Goal: Book appointment/travel/reservation

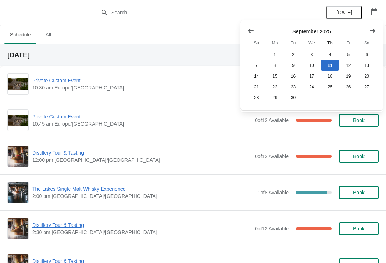
click at [240, 27] on div "September 2025 Su Mo Tu We Th Fr Sa 1 2 3 4 5 6 7 8 9 10 11 12 13 14 15 16 17 1…" at bounding box center [311, 65] width 143 height 90
click at [255, 28] on button "Show previous month, August 2025" at bounding box center [251, 30] width 13 height 13
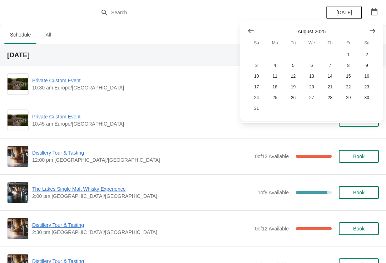
click at [372, 28] on icon "Show next month, September 2025" at bounding box center [372, 30] width 7 height 7
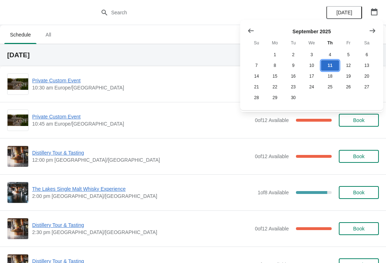
click at [333, 63] on button "11" at bounding box center [330, 65] width 18 height 11
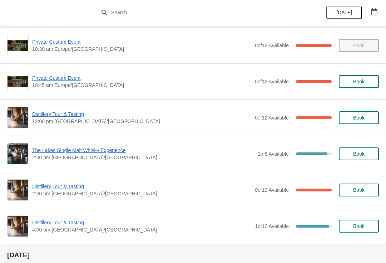
scroll to position [39, 0]
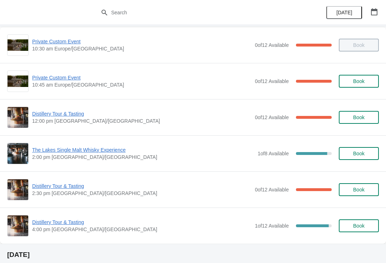
click at [65, 188] on span "Distillery Tour & Tasting" at bounding box center [141, 185] width 219 height 7
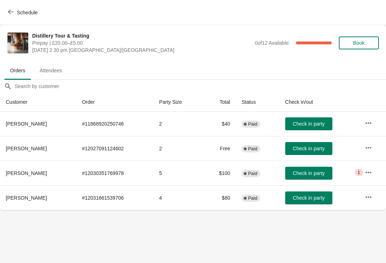
click at [368, 147] on icon "button" at bounding box center [369, 147] width 6 height 1
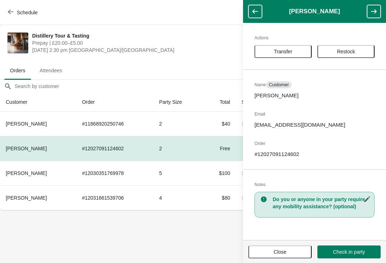
click at [276, 256] on button "Close" at bounding box center [280, 251] width 63 height 13
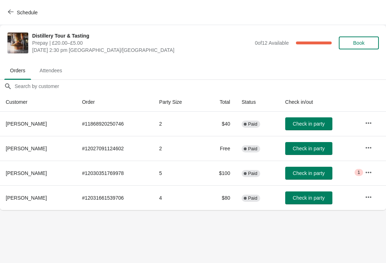
click at [373, 148] on button "button" at bounding box center [368, 147] width 13 height 13
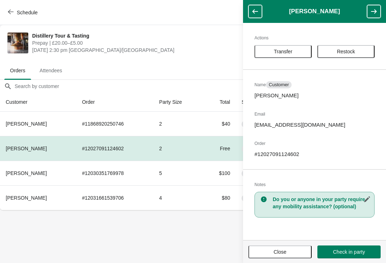
click at [278, 48] on button "Transfer" at bounding box center [283, 51] width 57 height 13
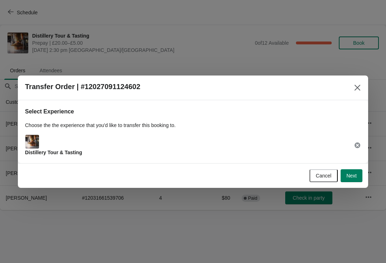
click at [354, 174] on span "Next" at bounding box center [352, 176] width 10 height 6
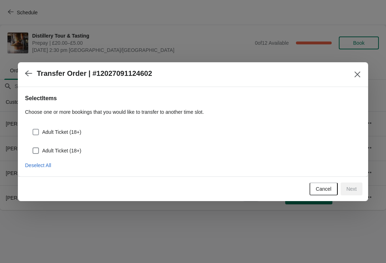
click at [45, 129] on span "Adult Ticket (18+)" at bounding box center [61, 131] width 39 height 7
click at [33, 129] on input "Adult Ticket (18+)" at bounding box center [33, 129] width 0 height 0
checkbox input "true"
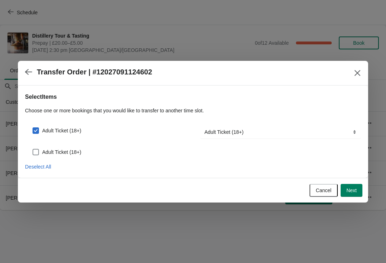
click at [39, 149] on span at bounding box center [36, 152] width 6 height 6
click at [33, 149] on input "Adult Ticket (18+)" at bounding box center [33, 149] width 0 height 0
checkbox input "true"
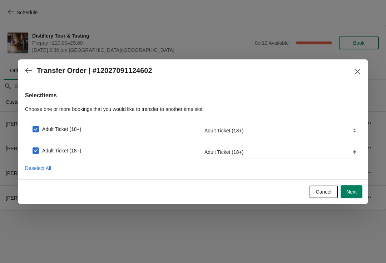
click at [356, 192] on span "Next" at bounding box center [352, 192] width 10 height 6
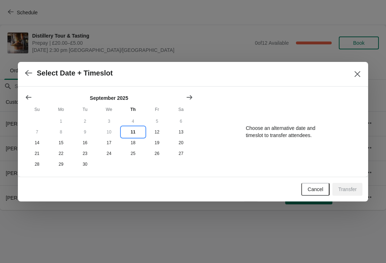
click at [135, 127] on button "11" at bounding box center [133, 132] width 24 height 11
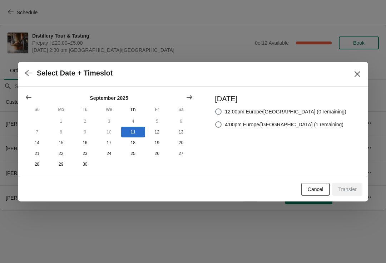
click at [222, 122] on span at bounding box center [218, 124] width 6 height 6
click at [216, 122] on input "4:00pm Europe/London (1 remaining)" at bounding box center [215, 121] width 0 height 0
radio input "true"
click at [356, 192] on span "Transfer" at bounding box center [347, 189] width 19 height 6
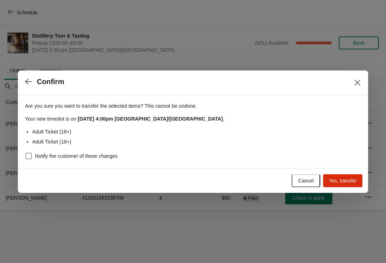
click at [26, 158] on span at bounding box center [28, 156] width 6 height 6
click at [26, 153] on input "Notify the customer of these changes" at bounding box center [25, 153] width 0 height 0
checkbox input "true"
click at [342, 181] on span "Yes, transfer" at bounding box center [343, 181] width 28 height 6
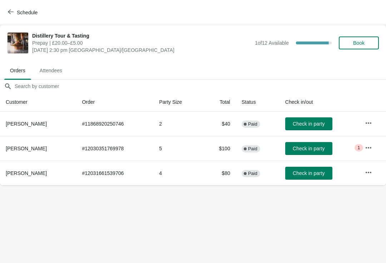
click at [13, 7] on button "Schedule" at bounding box center [24, 12] width 40 height 13
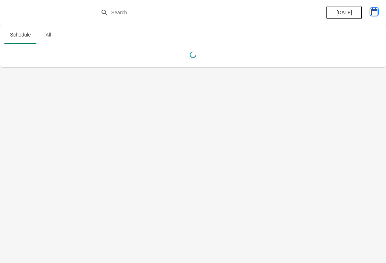
click at [381, 16] on button "button" at bounding box center [374, 11] width 13 height 13
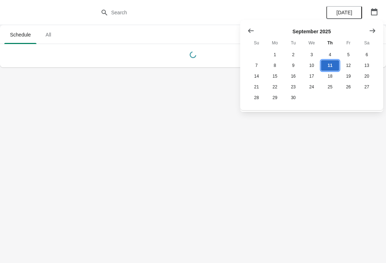
click at [335, 65] on button "11" at bounding box center [330, 65] width 18 height 11
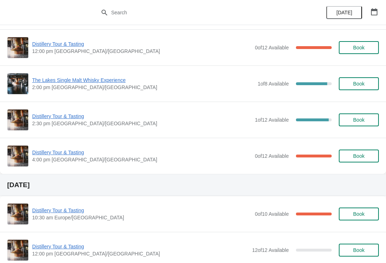
scroll to position [93, 0]
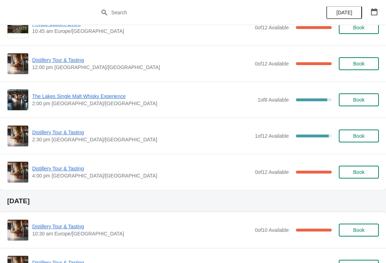
click at [62, 166] on span "Distillery Tour & Tasting" at bounding box center [141, 168] width 219 height 7
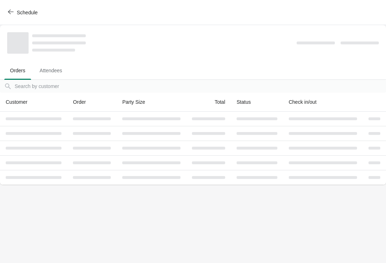
scroll to position [0, 0]
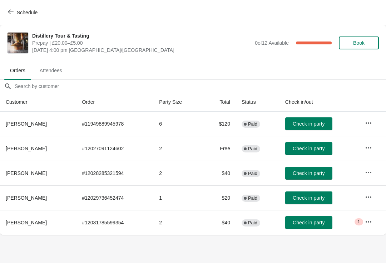
click at [363, 219] on span "Critical 1" at bounding box center [359, 221] width 8 height 7
click at [365, 225] on button "button" at bounding box center [368, 221] width 13 height 13
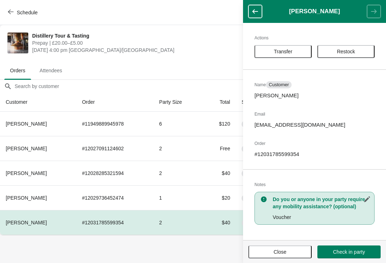
click at [282, 250] on span "Close" at bounding box center [280, 252] width 13 height 6
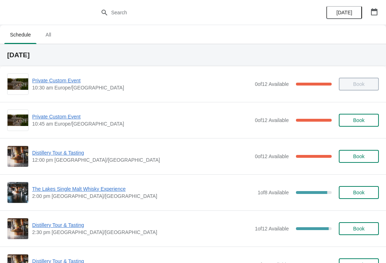
click at [379, 8] on button "button" at bounding box center [374, 11] width 13 height 13
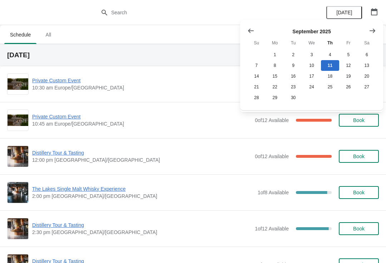
click at [373, 35] on button "Show next month, October 2025" at bounding box center [372, 30] width 13 height 13
click at [369, 28] on button "Show next month, November 2025" at bounding box center [372, 30] width 13 height 13
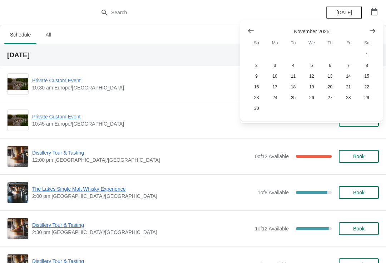
click at [379, 29] on button "Show next month, December 2025" at bounding box center [372, 30] width 13 height 13
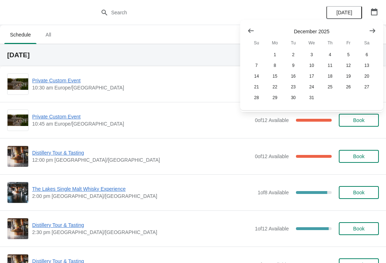
click at [251, 31] on icon "Show previous month, November 2025" at bounding box center [251, 30] width 7 height 7
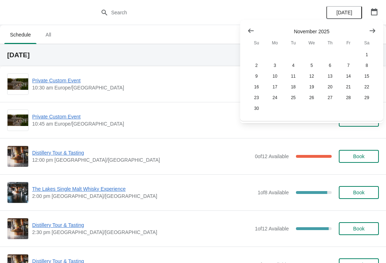
click at [245, 30] on button "Show previous month, October 2025" at bounding box center [251, 30] width 13 height 13
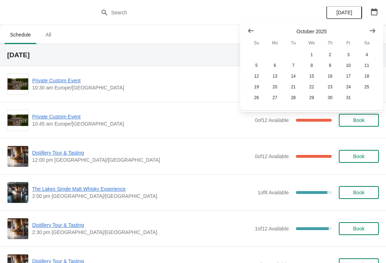
click at [246, 32] on button "Show previous month, September 2025" at bounding box center [251, 30] width 13 height 13
click at [376, 29] on icon "Show next month, October 2025" at bounding box center [372, 30] width 7 height 7
click at [256, 88] on button "19" at bounding box center [257, 87] width 18 height 11
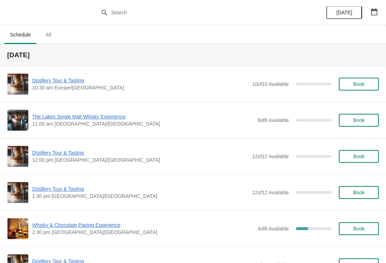
click at [375, 10] on icon "button" at bounding box center [374, 11] width 6 height 7
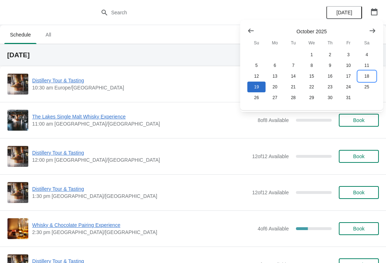
click at [368, 75] on button "18" at bounding box center [367, 76] width 18 height 11
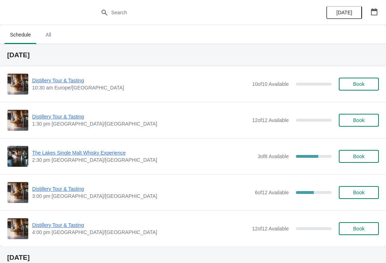
click at [381, 9] on button "button" at bounding box center [374, 11] width 13 height 13
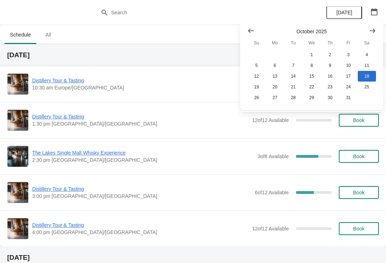
click at [247, 29] on button "Show previous month, September 2025" at bounding box center [251, 30] width 13 height 13
click at [369, 87] on button "27" at bounding box center [367, 87] width 18 height 11
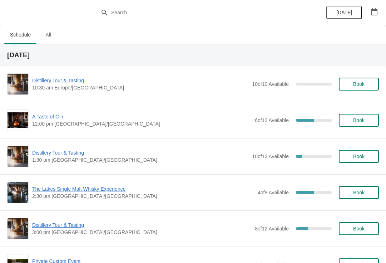
click at [372, 190] on span "Book" at bounding box center [359, 193] width 27 height 6
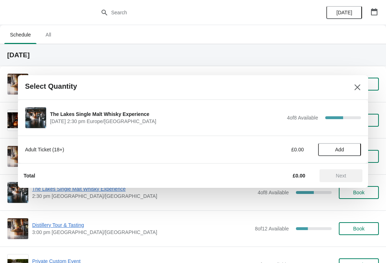
click at [348, 144] on button "Add" at bounding box center [339, 149] width 43 height 13
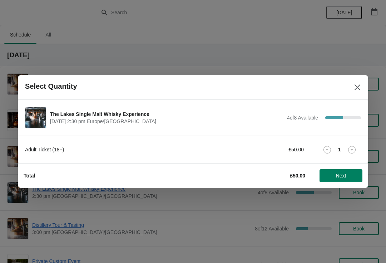
click at [355, 152] on icon at bounding box center [352, 150] width 8 height 8
click at [348, 177] on span "Next" at bounding box center [341, 176] width 31 height 6
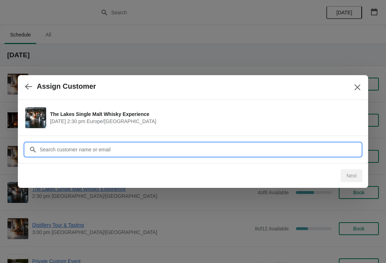
click at [116, 152] on input "Customer" at bounding box center [200, 149] width 322 height 13
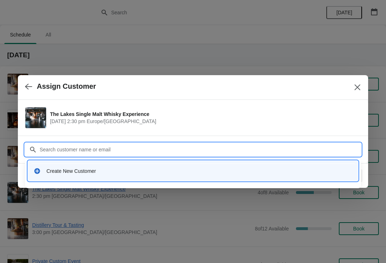
click at [78, 174] on div "Create New Customer" at bounding box center [200, 170] width 306 height 7
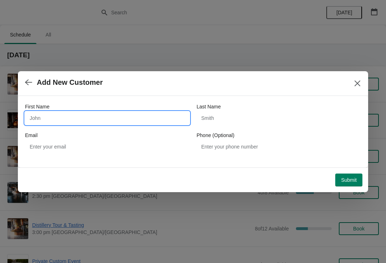
click at [98, 118] on input "First Name" at bounding box center [107, 118] width 165 height 13
type input "I"
type input "[PERSON_NAME]"
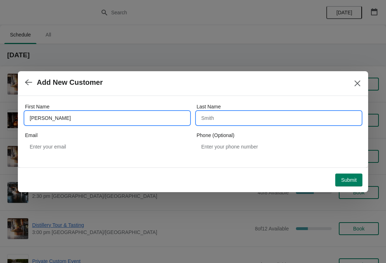
click at [251, 120] on input "Last Name" at bounding box center [279, 118] width 165 height 13
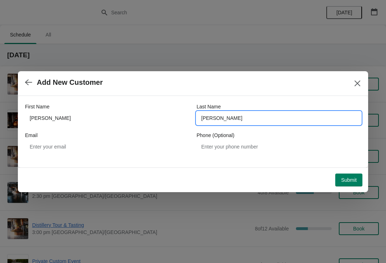
type input "[PERSON_NAME]"
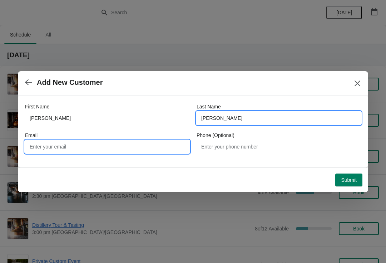
click at [101, 144] on input "Email" at bounding box center [107, 146] width 165 height 13
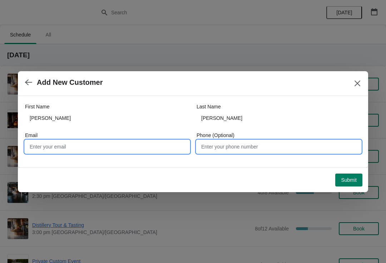
click at [249, 146] on input "Phone (Optional)" at bounding box center [279, 146] width 165 height 13
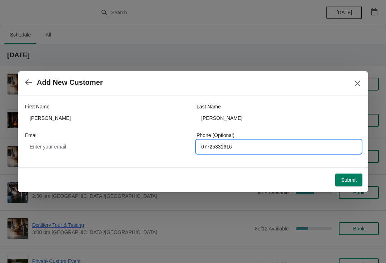
type input "07725331616"
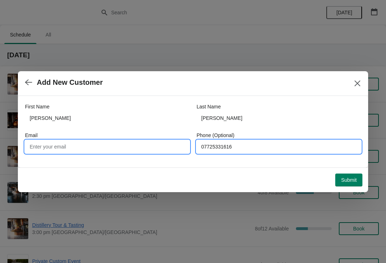
click at [74, 143] on input "Email" at bounding box center [107, 146] width 165 height 13
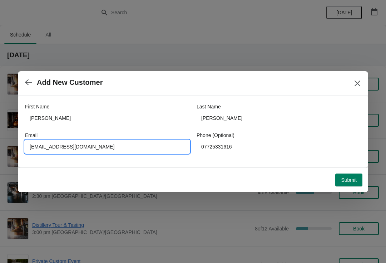
type input "[EMAIL_ADDRESS][DOMAIN_NAME]"
click at [349, 183] on span "Submit" at bounding box center [349, 180] width 16 height 6
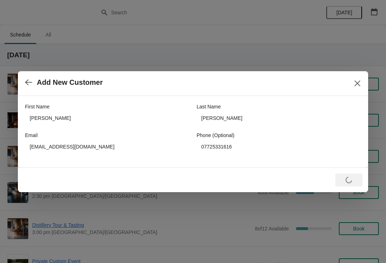
click at [355, 88] on button "Close" at bounding box center [357, 83] width 13 height 13
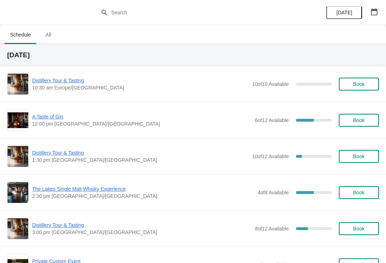
click at [80, 190] on span "The Lakes Single Malt Whisky Experience" at bounding box center [143, 188] width 222 height 7
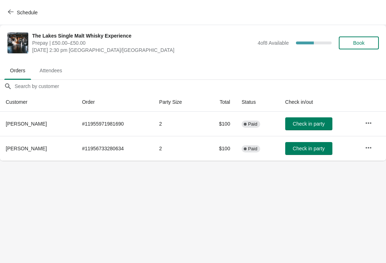
click at [362, 39] on button "Book" at bounding box center [359, 42] width 40 height 13
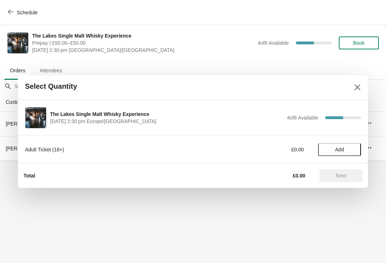
click at [350, 146] on button "Add" at bounding box center [339, 149] width 43 height 13
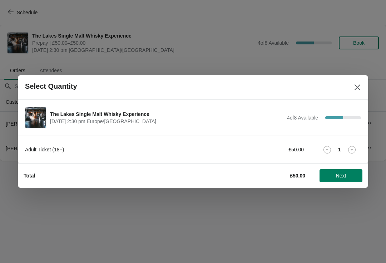
click at [353, 146] on icon at bounding box center [352, 150] width 8 height 8
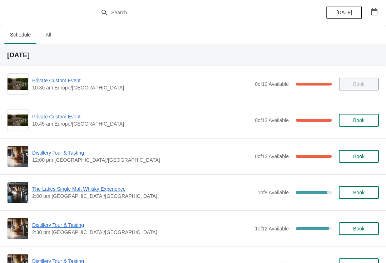
click at [378, 18] on button "button" at bounding box center [374, 11] width 13 height 13
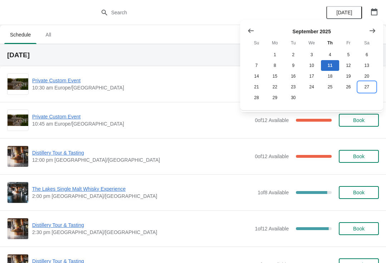
click at [370, 90] on button "27" at bounding box center [367, 87] width 18 height 11
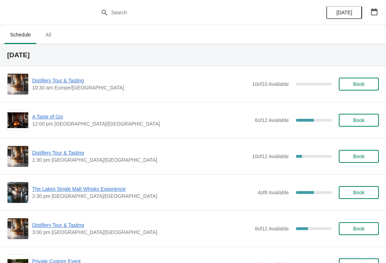
click at [364, 192] on span "Book" at bounding box center [358, 193] width 11 height 6
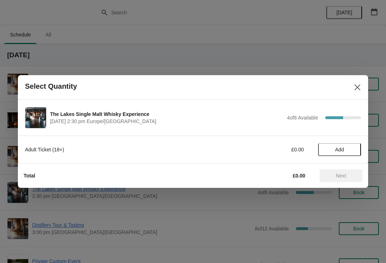
click at [344, 151] on span "Add" at bounding box center [340, 150] width 9 height 6
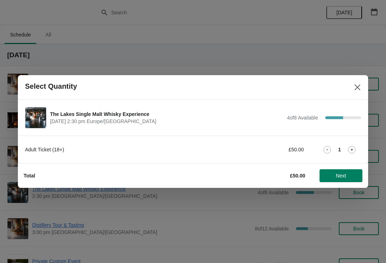
click at [355, 148] on icon at bounding box center [352, 150] width 8 height 8
click at [341, 173] on span "Next" at bounding box center [341, 176] width 10 height 6
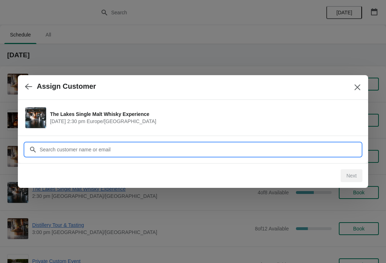
click at [138, 149] on input "Customer" at bounding box center [200, 149] width 322 height 13
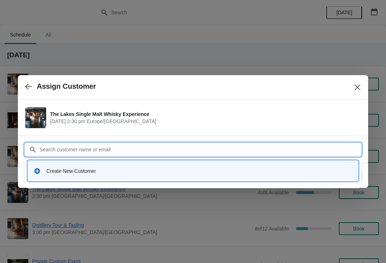
click at [78, 175] on div "Create New Customer" at bounding box center [193, 170] width 325 height 15
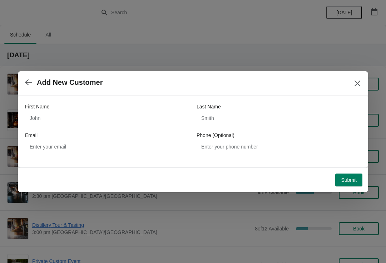
click at [88, 110] on div "First Name" at bounding box center [107, 106] width 165 height 7
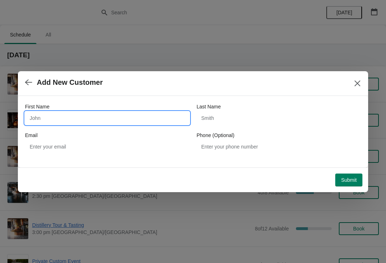
click at [101, 117] on input "First Name" at bounding box center [107, 118] width 165 height 13
type input "[PERSON_NAME]"
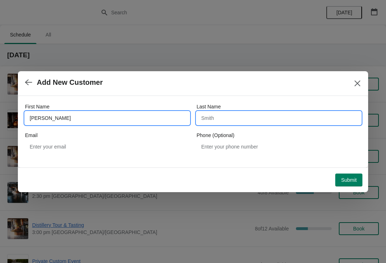
click at [254, 116] on input "Last Name" at bounding box center [279, 118] width 165 height 13
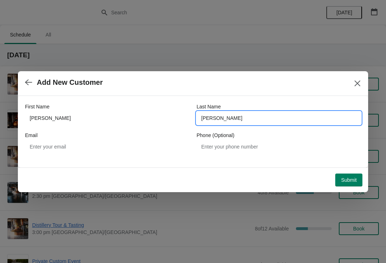
type input "[PERSON_NAME]"
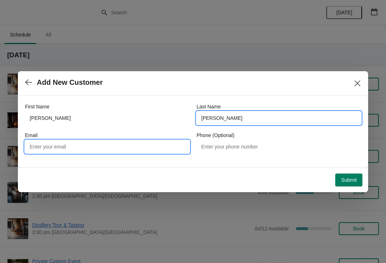
click at [117, 152] on input "Email" at bounding box center [107, 146] width 165 height 13
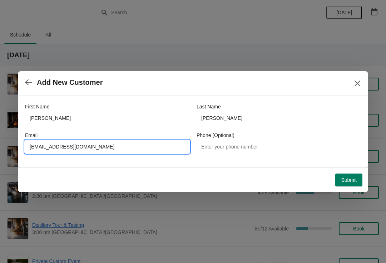
type input "[EMAIL_ADDRESS][DOMAIN_NAME]"
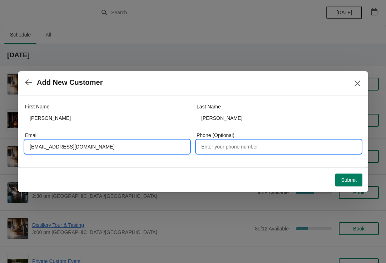
click at [262, 145] on input "Phone (Optional)" at bounding box center [279, 146] width 165 height 13
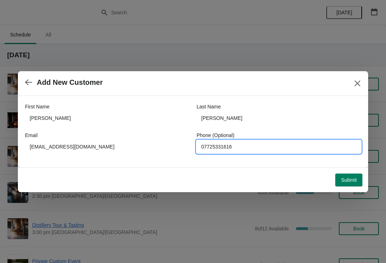
type input "07725331616"
click at [351, 180] on span "Submit" at bounding box center [349, 180] width 16 height 6
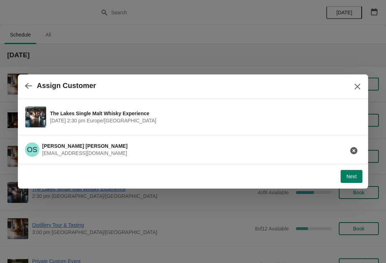
click at [348, 174] on span "Next" at bounding box center [352, 176] width 10 height 6
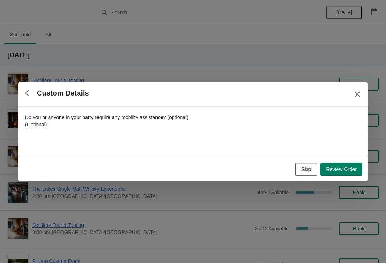
click at [126, 127] on label "Do you or anyone in your party require any mobility assistance? (optional) (Opt…" at bounding box center [107, 121] width 165 height 14
click at [126, 129] on input "Do you or anyone in your party require any mobility assistance? (optional) (Opt…" at bounding box center [107, 135] width 165 height 13
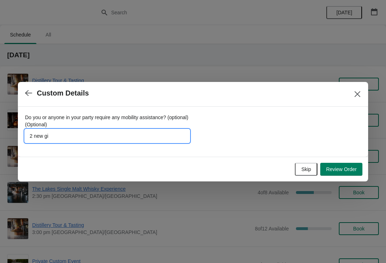
type input "2 new gif"
